Goal: Information Seeking & Learning: Learn about a topic

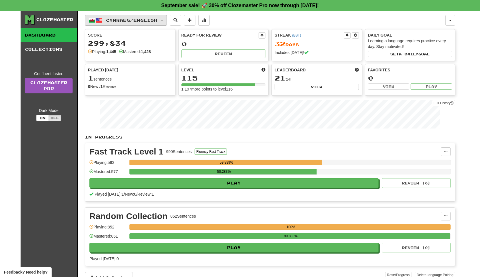
click at [167, 22] on button "Cymraeg / English" at bounding box center [126, 20] width 82 height 11
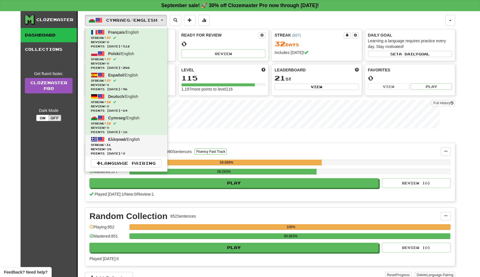
click at [162, 151] on span "Review: 18" at bounding box center [126, 149] width 71 height 4
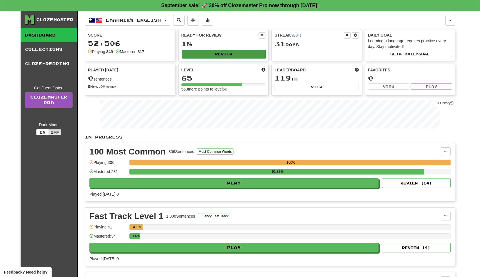
click at [223, 58] on button "Review" at bounding box center [224, 54] width 84 height 9
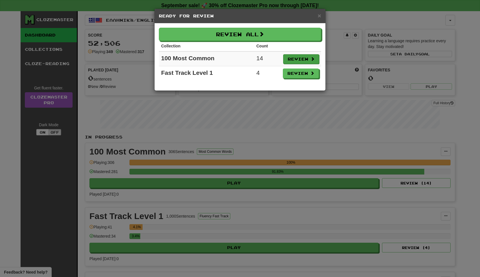
click at [291, 63] on button "Review" at bounding box center [301, 59] width 36 height 10
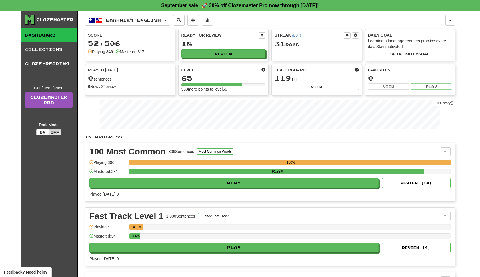
select select "**"
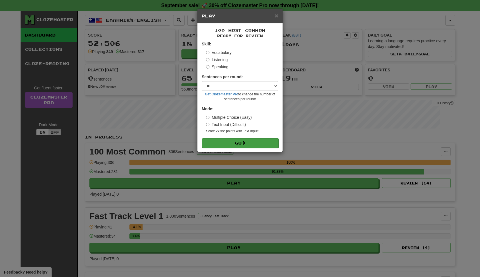
click at [242, 148] on button "Go" at bounding box center [240, 143] width 76 height 10
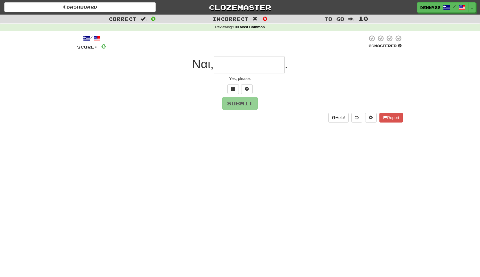
type input "*"
click at [233, 91] on span at bounding box center [233, 89] width 4 height 4
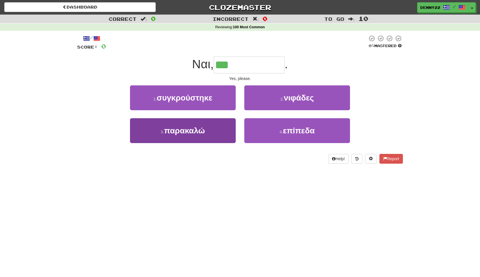
click at [192, 135] on span "παρακαλώ" at bounding box center [184, 130] width 41 height 9
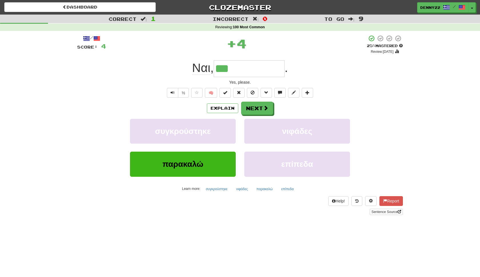
type input "********"
click at [263, 115] on button "Next" at bounding box center [257, 108] width 32 height 13
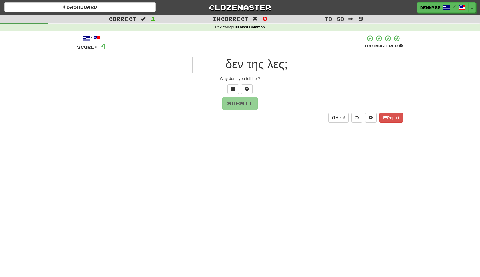
type input "*"
type input "*****"
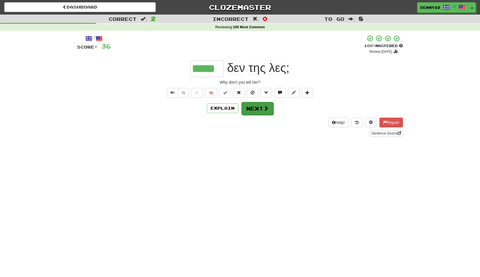
click at [259, 115] on button "Next" at bounding box center [257, 108] width 32 height 13
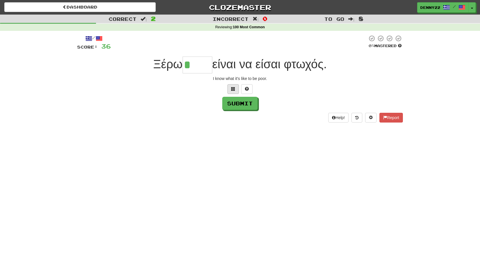
click at [234, 91] on span at bounding box center [233, 89] width 4 height 4
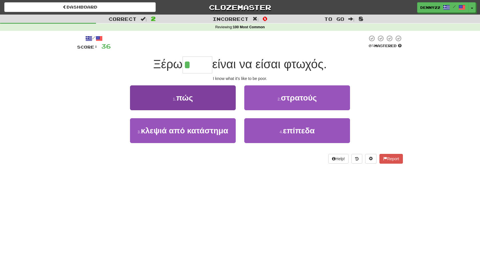
click at [202, 110] on button "1 . πώς" at bounding box center [183, 97] width 106 height 25
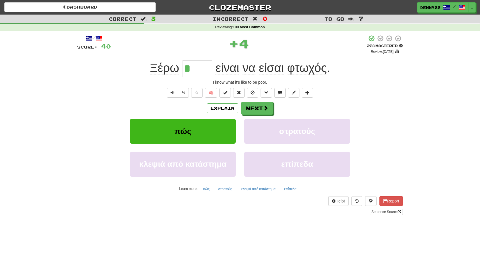
type input "***"
click at [219, 113] on button "Explain" at bounding box center [222, 108] width 31 height 10
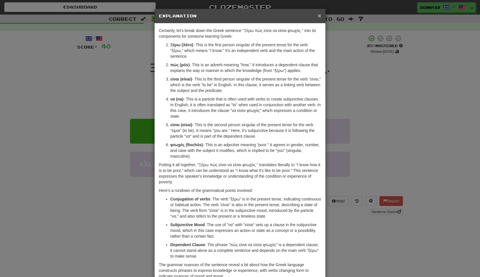
click at [318, 17] on span "×" at bounding box center [318, 15] width 3 height 7
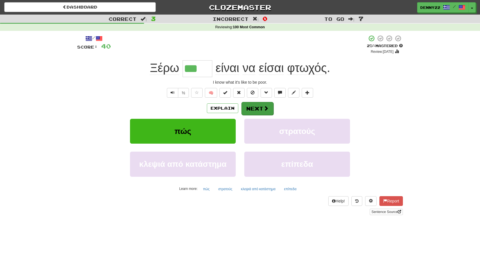
click at [256, 115] on button "Next" at bounding box center [257, 108] width 32 height 13
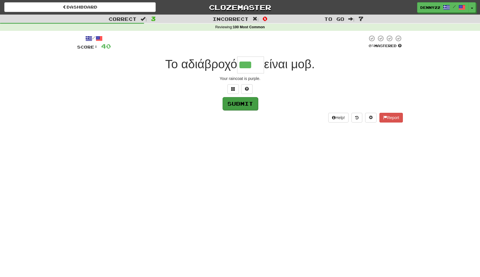
type input "***"
click at [238, 110] on button "Submit" at bounding box center [239, 103] width 35 height 13
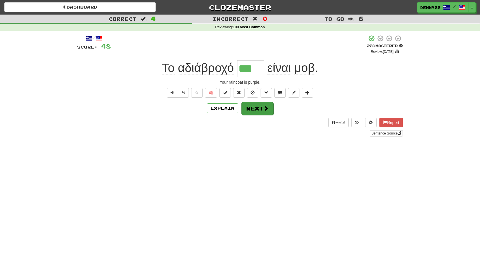
click at [265, 115] on button "Next" at bounding box center [257, 108] width 32 height 13
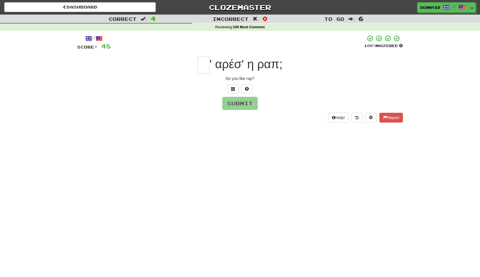
type input "*"
click at [232, 91] on span at bounding box center [233, 89] width 4 height 4
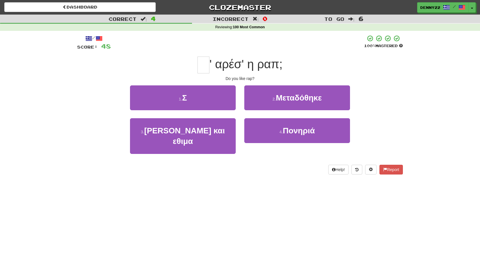
click at [224, 162] on div "3 . Ηθη και εθιμα" at bounding box center [183, 140] width 114 height 44
click at [197, 73] on input "text" at bounding box center [203, 65] width 12 height 17
type input "*"
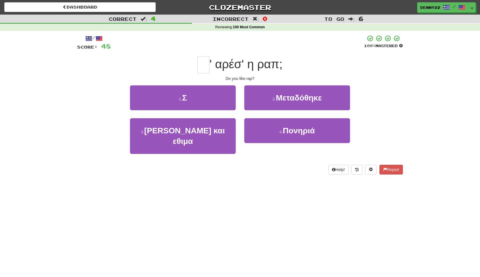
type input "*"
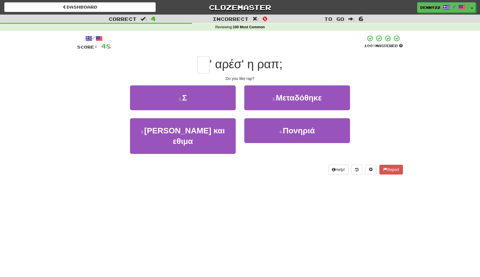
type input "*"
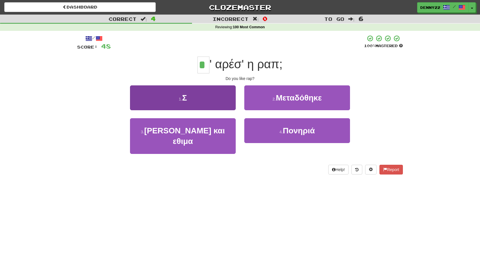
type input "*"
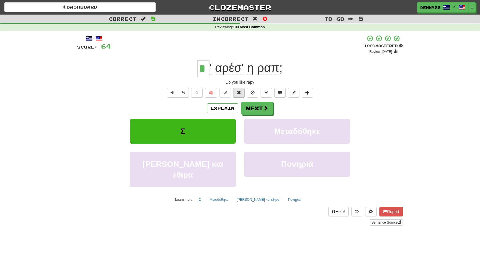
click at [239, 94] on span at bounding box center [239, 92] width 4 height 4
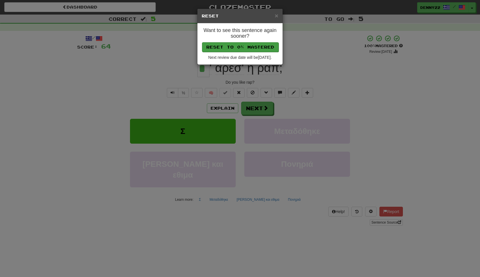
click at [251, 49] on button "Reset to 0% Mastered" at bounding box center [240, 47] width 76 height 10
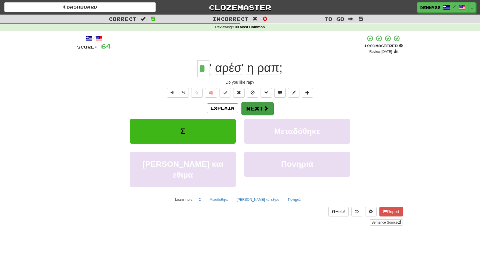
click at [254, 115] on button "Next" at bounding box center [257, 108] width 32 height 13
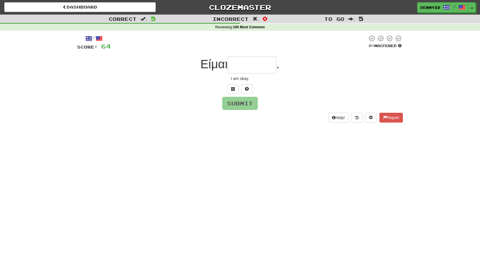
type input "*"
click at [231, 94] on button at bounding box center [232, 89] width 11 height 10
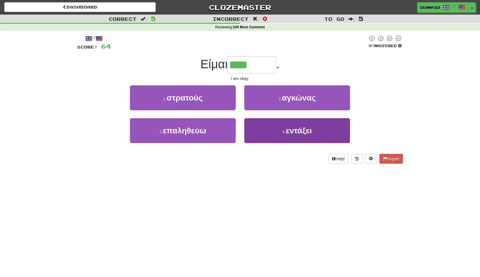
click at [294, 143] on button "4 . εντάξει" at bounding box center [297, 130] width 106 height 25
type input "*******"
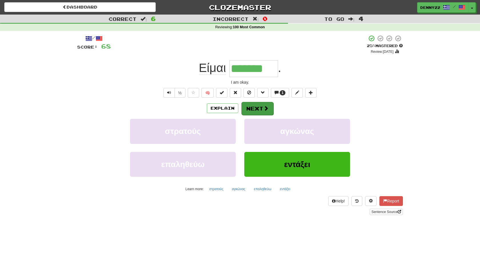
click at [266, 115] on button "Next" at bounding box center [257, 108] width 32 height 13
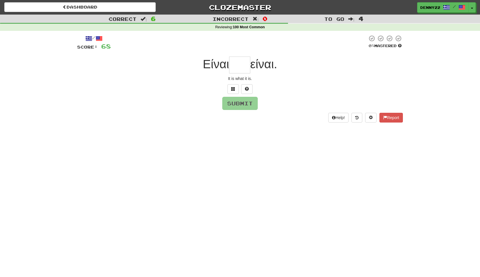
type input "*"
click at [233, 91] on span at bounding box center [233, 89] width 4 height 4
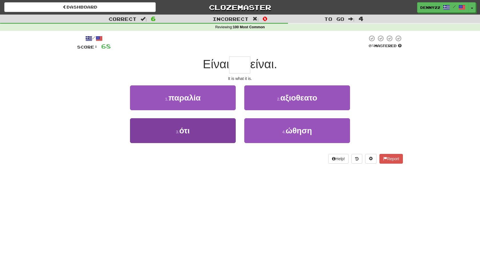
click at [215, 143] on button "3 . ότι" at bounding box center [183, 130] width 106 height 25
type input "***"
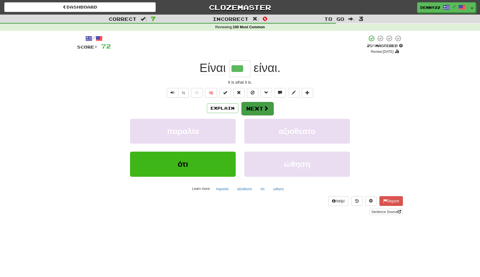
click at [255, 115] on button "Next" at bounding box center [257, 108] width 32 height 13
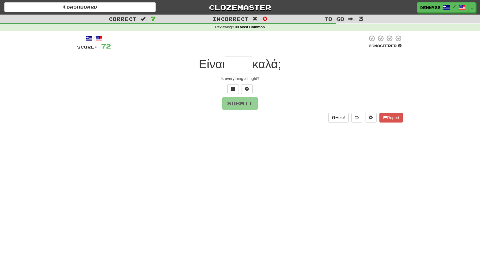
type input "*"
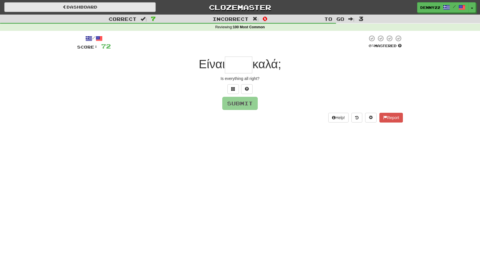
click at [63, 9] on span at bounding box center [65, 7] width 4 height 4
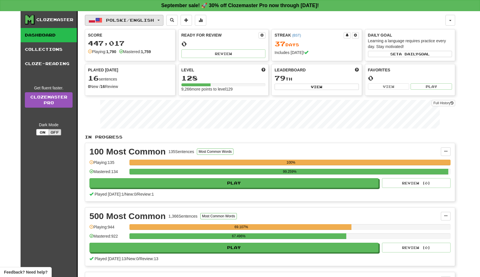
click at [163, 22] on button "Polski / English" at bounding box center [124, 20] width 78 height 11
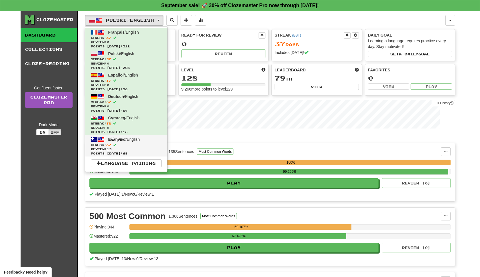
click at [162, 151] on span "Review: 13" at bounding box center [126, 149] width 71 height 4
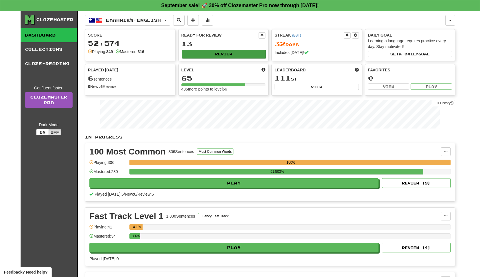
click at [234, 58] on button "Review" at bounding box center [224, 54] width 84 height 9
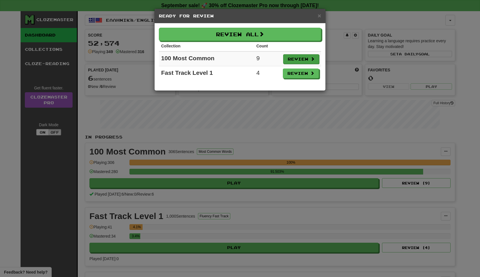
click at [292, 63] on button "Review" at bounding box center [301, 59] width 36 height 10
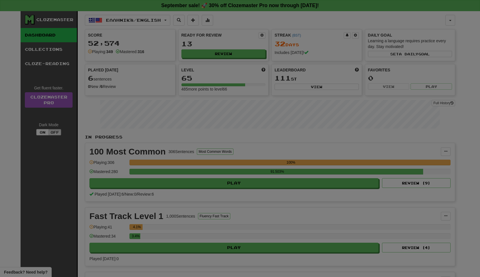
select select "**"
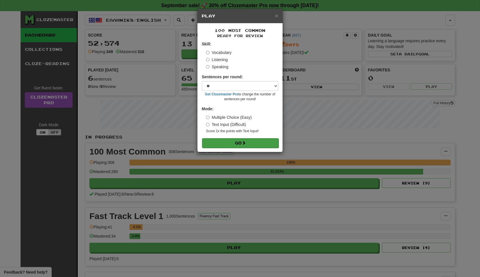
click at [245, 145] on span at bounding box center [243, 143] width 4 height 4
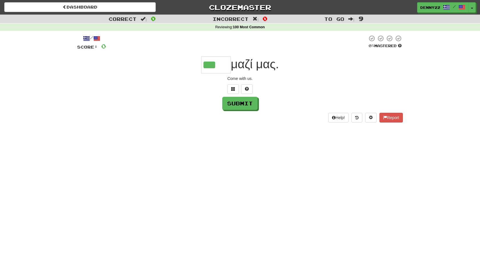
type input "***"
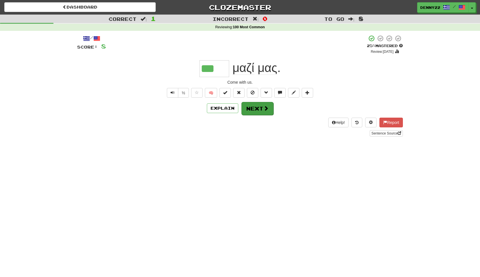
click at [253, 115] on button "Next" at bounding box center [257, 108] width 32 height 13
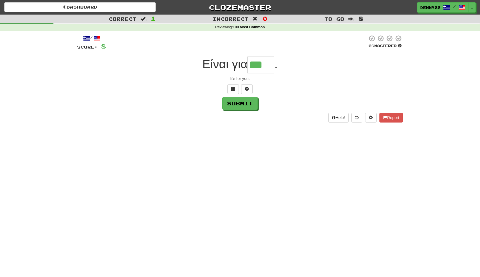
type input "***"
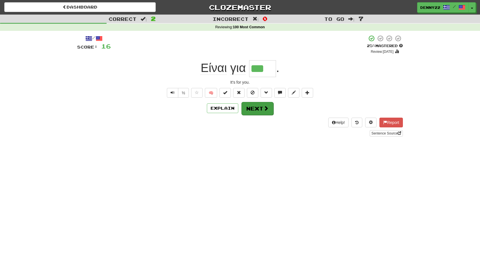
click at [262, 115] on button "Next" at bounding box center [257, 108] width 32 height 13
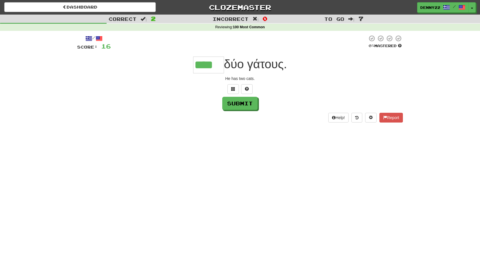
type input "****"
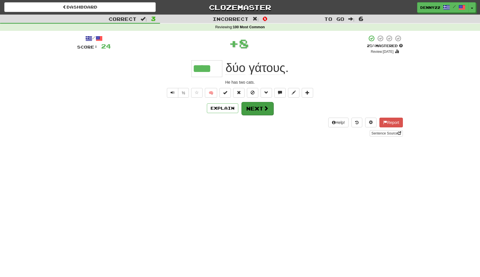
click at [261, 115] on button "Next" at bounding box center [257, 108] width 32 height 13
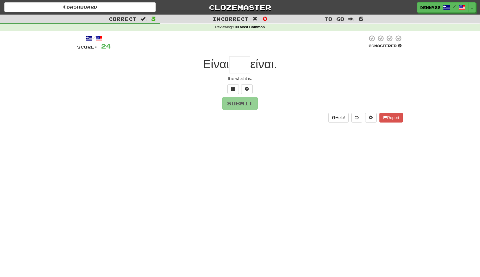
type input "*"
click at [234, 91] on span at bounding box center [233, 89] width 4 height 4
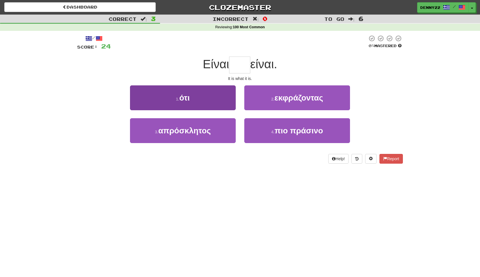
click at [221, 108] on button "1 . ότι" at bounding box center [183, 97] width 106 height 25
type input "***"
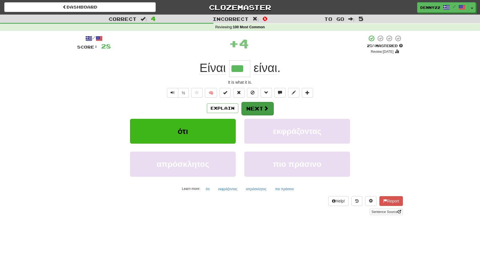
click at [265, 115] on button "Next" at bounding box center [257, 108] width 32 height 13
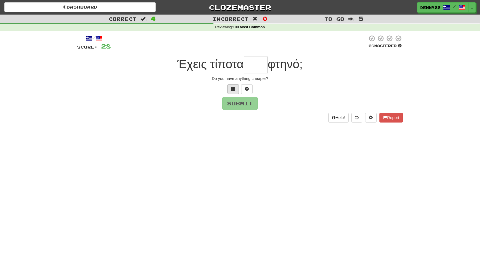
type input "*"
click at [234, 91] on span at bounding box center [233, 89] width 4 height 4
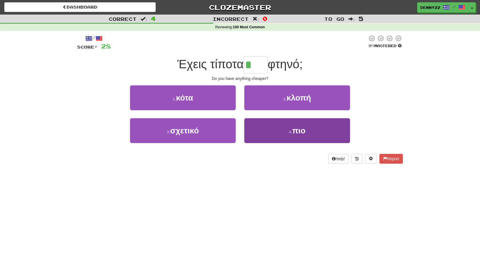
click at [283, 143] on button "4 . πιο" at bounding box center [297, 130] width 106 height 25
type input "***"
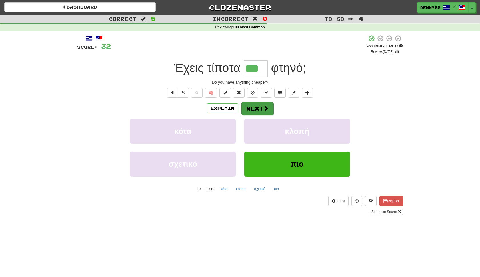
click at [254, 115] on button "Next" at bounding box center [257, 108] width 32 height 13
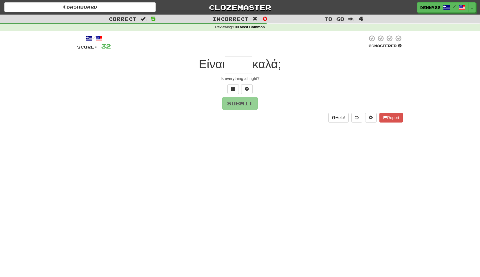
type input "*"
type input "***"
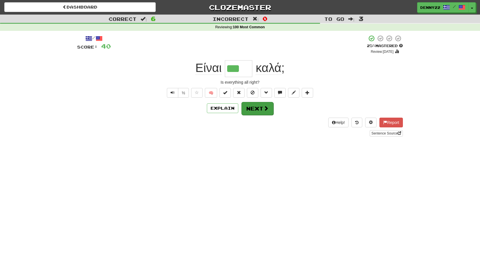
click at [260, 115] on button "Next" at bounding box center [257, 108] width 32 height 13
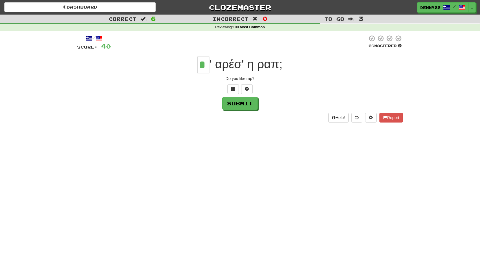
type input "*"
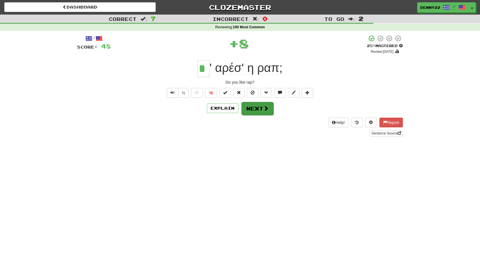
click at [261, 115] on button "Next" at bounding box center [257, 108] width 32 height 13
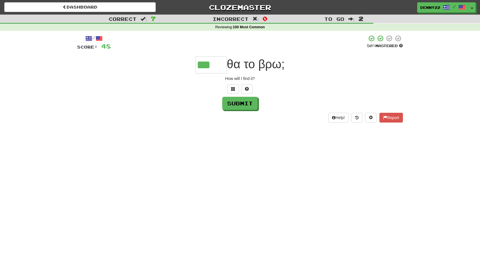
type input "***"
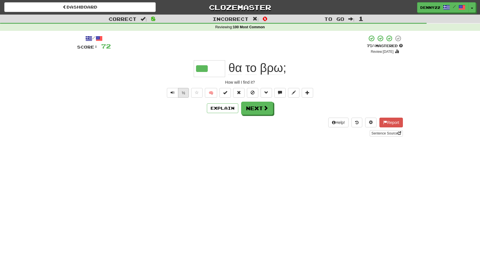
click at [182, 98] on button "½" at bounding box center [183, 93] width 11 height 10
click at [260, 115] on button "Next" at bounding box center [257, 108] width 32 height 13
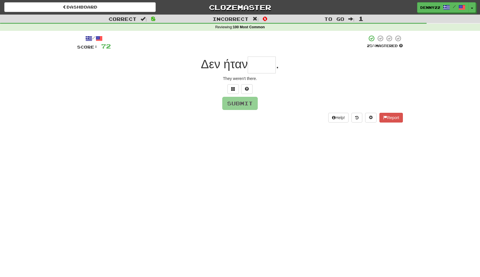
type input "*"
click at [231, 91] on span at bounding box center [233, 89] width 4 height 4
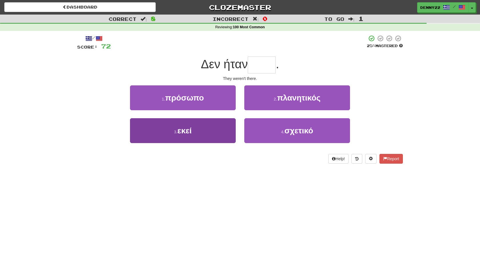
click at [218, 143] on button "3 . εκεί" at bounding box center [183, 130] width 106 height 25
type input "****"
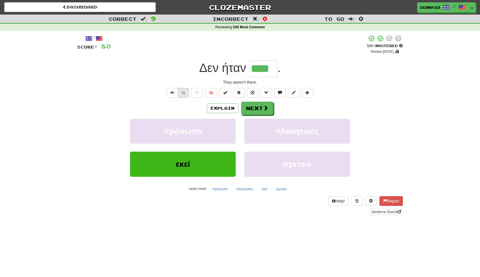
click at [180, 98] on button "½" at bounding box center [183, 93] width 11 height 10
click at [170, 94] on span "Text-to-speech controls" at bounding box center [172, 92] width 4 height 4
click at [260, 115] on button "Next" at bounding box center [257, 108] width 32 height 13
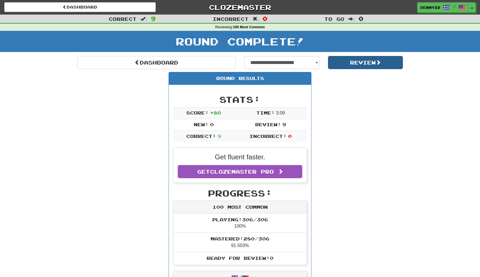
click at [356, 69] on button "Review" at bounding box center [365, 62] width 75 height 13
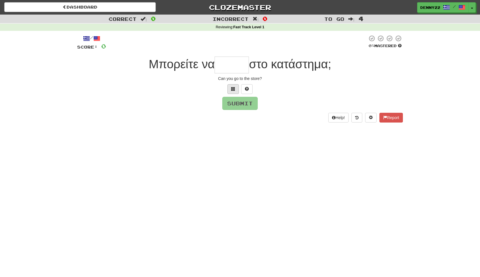
click at [234, 91] on span at bounding box center [233, 89] width 4 height 4
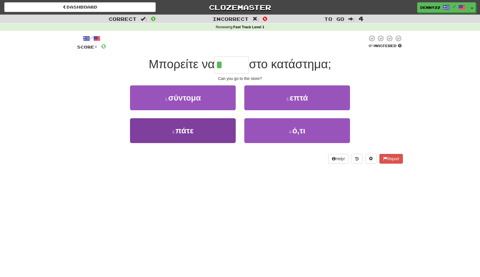
click at [193, 135] on span "πάτε" at bounding box center [184, 130] width 18 height 9
type input "****"
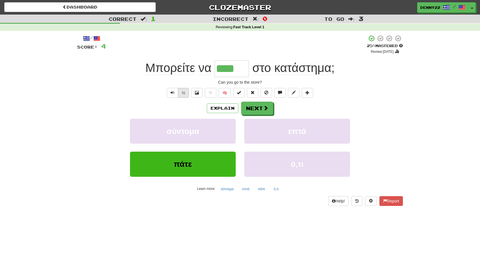
click at [180, 98] on button "½" at bounding box center [183, 93] width 11 height 10
click at [259, 115] on button "Next" at bounding box center [257, 108] width 32 height 13
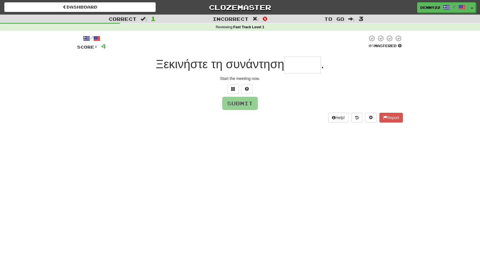
type input "*"
click at [237, 94] on button at bounding box center [232, 89] width 11 height 10
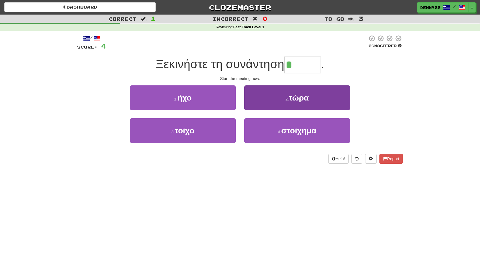
click at [297, 102] on span "τώρα" at bounding box center [299, 97] width 20 height 9
type input "****"
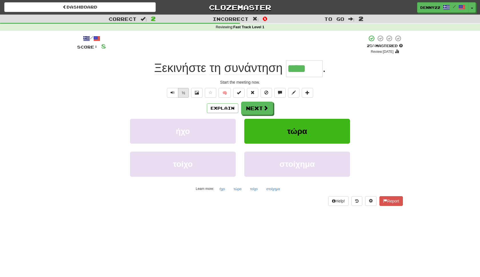
click at [181, 98] on button "½" at bounding box center [183, 93] width 11 height 10
click at [259, 115] on button "Next" at bounding box center [257, 108] width 32 height 13
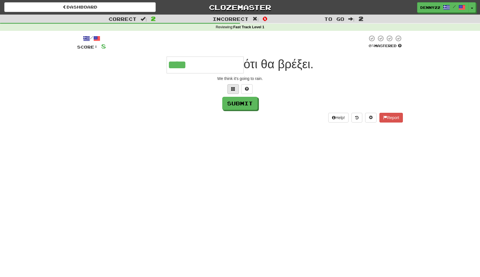
click at [234, 91] on span at bounding box center [233, 89] width 4 height 4
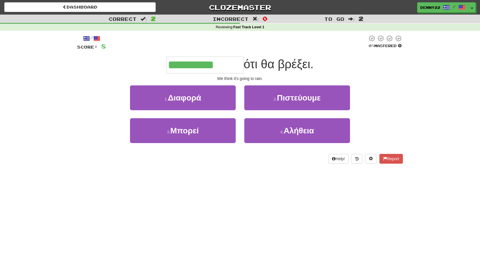
type input "**********"
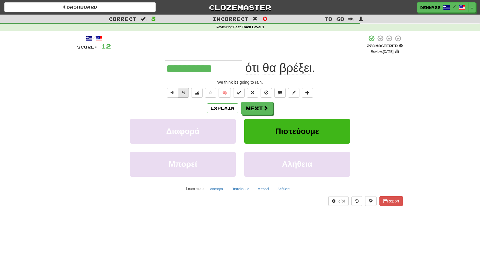
click at [180, 98] on button "½" at bounding box center [183, 93] width 11 height 10
click at [263, 115] on button "Next" at bounding box center [257, 108] width 32 height 13
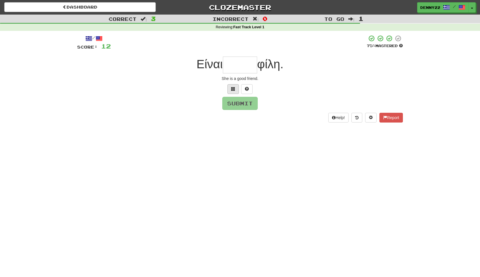
click at [232, 91] on span at bounding box center [233, 89] width 4 height 4
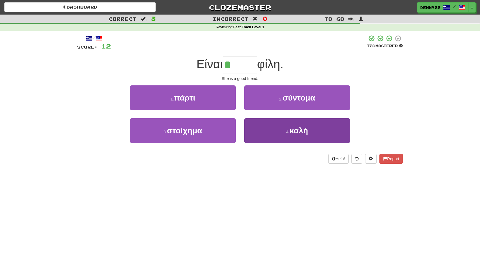
click at [312, 143] on button "4 . καλή" at bounding box center [297, 130] width 106 height 25
type input "****"
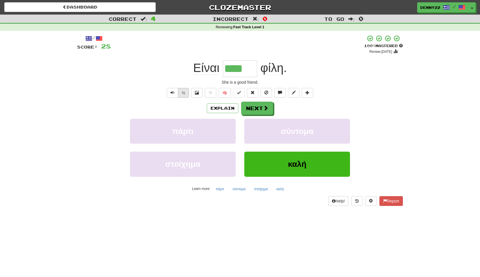
click at [181, 98] on button "½" at bounding box center [183, 93] width 11 height 10
click at [225, 113] on button "Explain" at bounding box center [222, 108] width 31 height 10
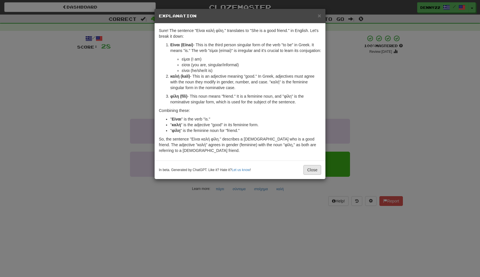
click at [311, 175] on button "Close" at bounding box center [312, 170] width 18 height 10
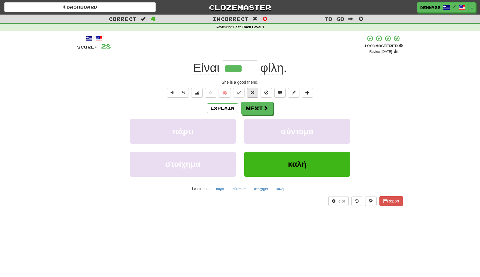
click at [254, 94] on span at bounding box center [252, 92] width 4 height 4
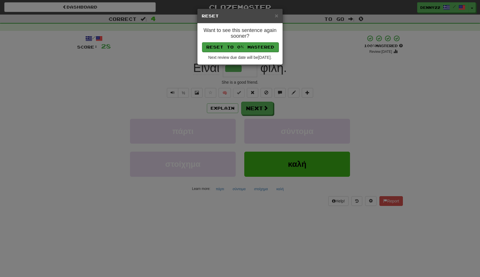
click at [263, 48] on button "Reset to 0% Mastered" at bounding box center [240, 47] width 76 height 10
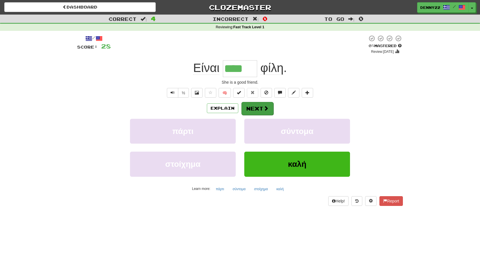
click at [263, 115] on button "Next" at bounding box center [257, 108] width 32 height 13
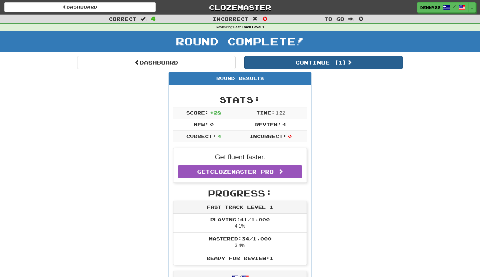
click at [337, 68] on button "Continue ( 1 )" at bounding box center [323, 62] width 158 height 13
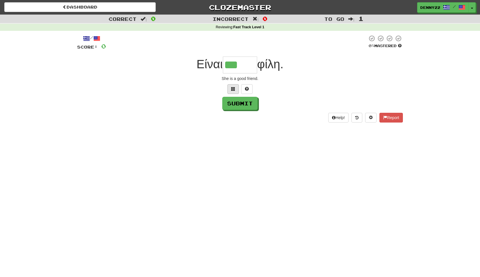
click at [232, 91] on span at bounding box center [233, 89] width 4 height 4
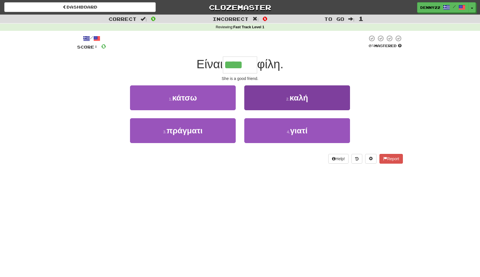
type input "****"
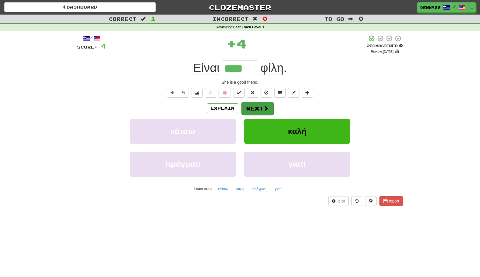
click at [264, 115] on button "Next" at bounding box center [257, 108] width 32 height 13
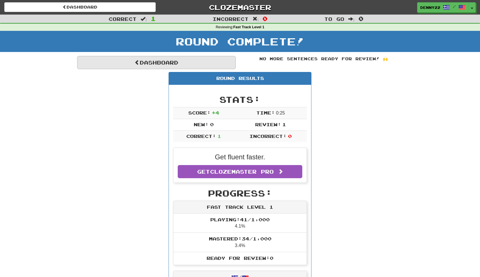
click at [205, 69] on link "Dashboard" at bounding box center [156, 62] width 158 height 13
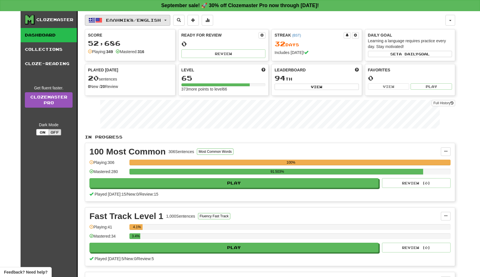
click at [170, 22] on button "Ελληνικά / English" at bounding box center [127, 20] width 85 height 11
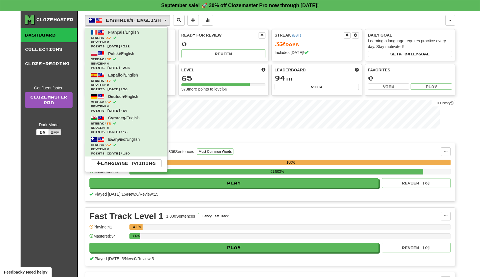
click at [467, 140] on div "Clozemaster Dashboard Collections Cloze-Reading Get fluent faster. Clozemaster …" at bounding box center [240, 180] width 480 height 338
